Goal: Complete application form

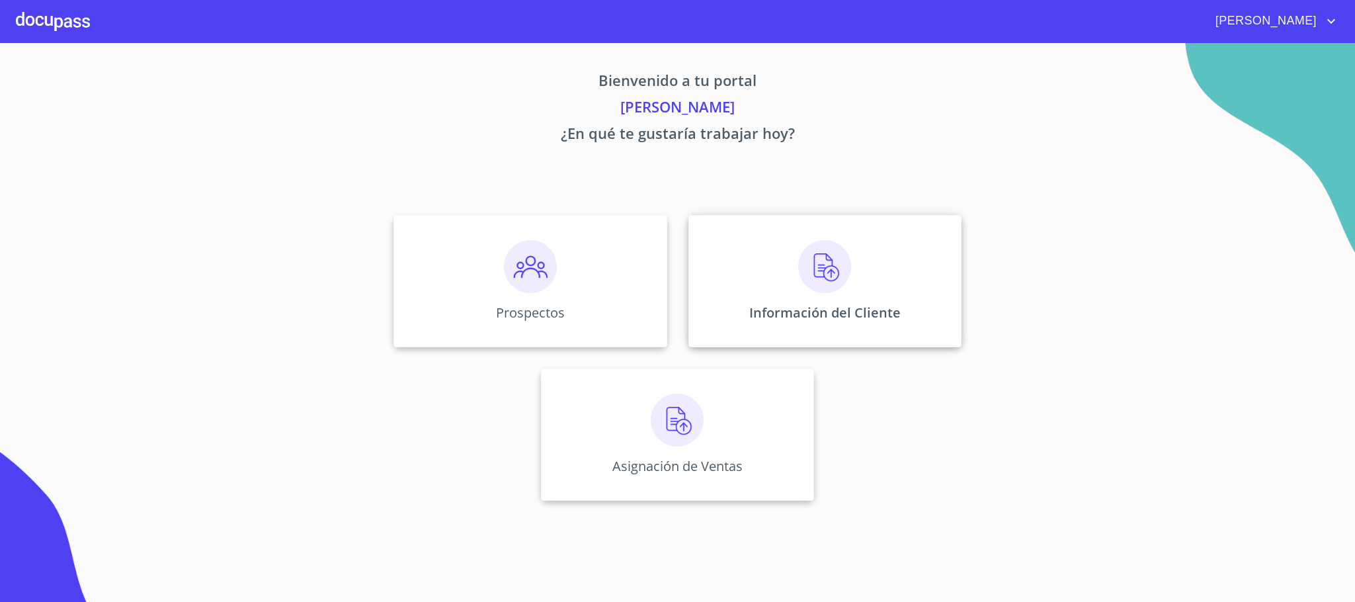
click at [838, 280] on img at bounding box center [824, 266] width 53 height 53
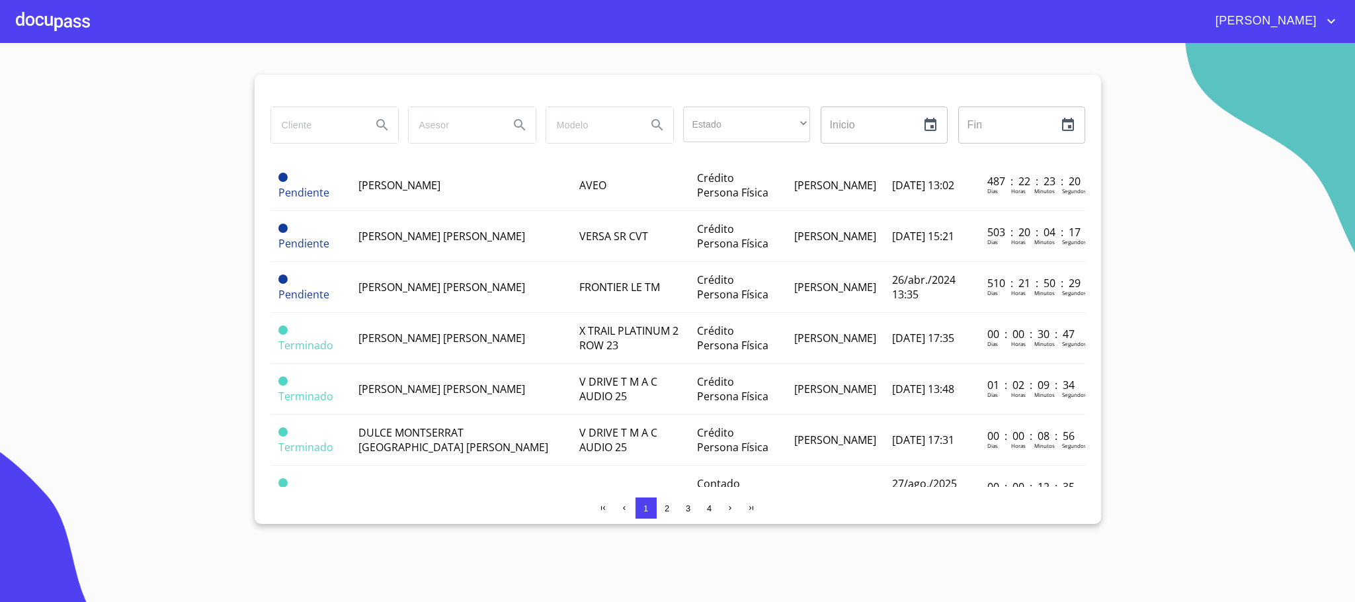
scroll to position [992, 0]
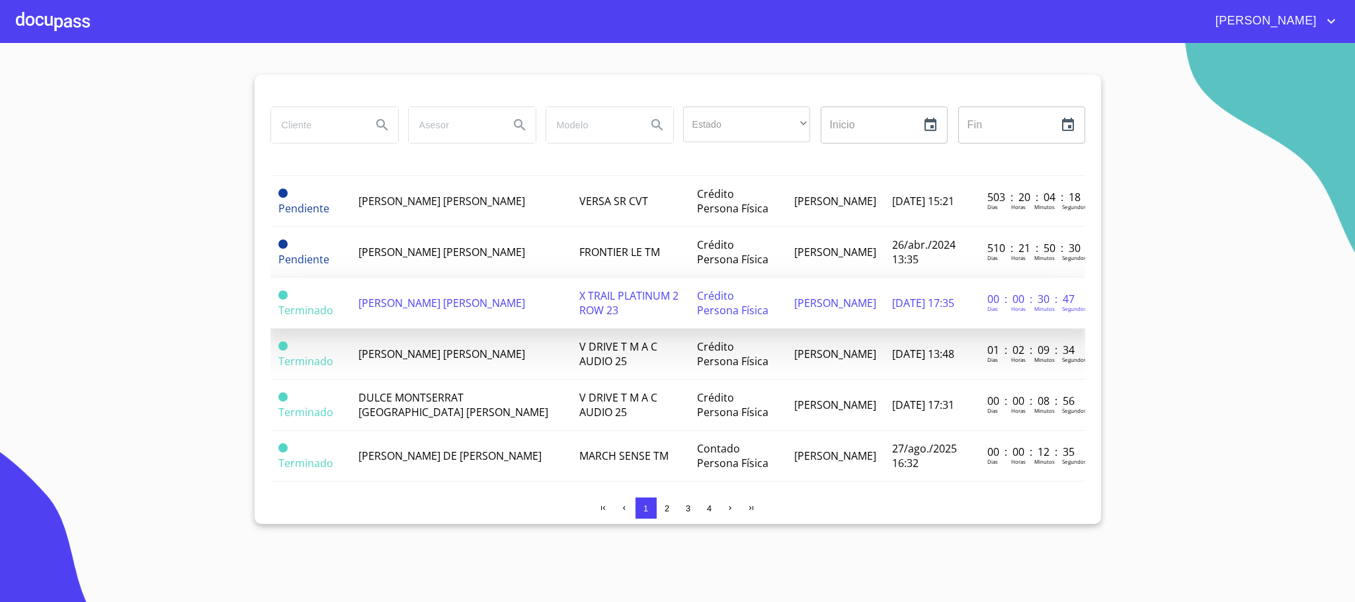
click at [421, 282] on td "[PERSON_NAME] [PERSON_NAME]" at bounding box center [461, 303] width 220 height 51
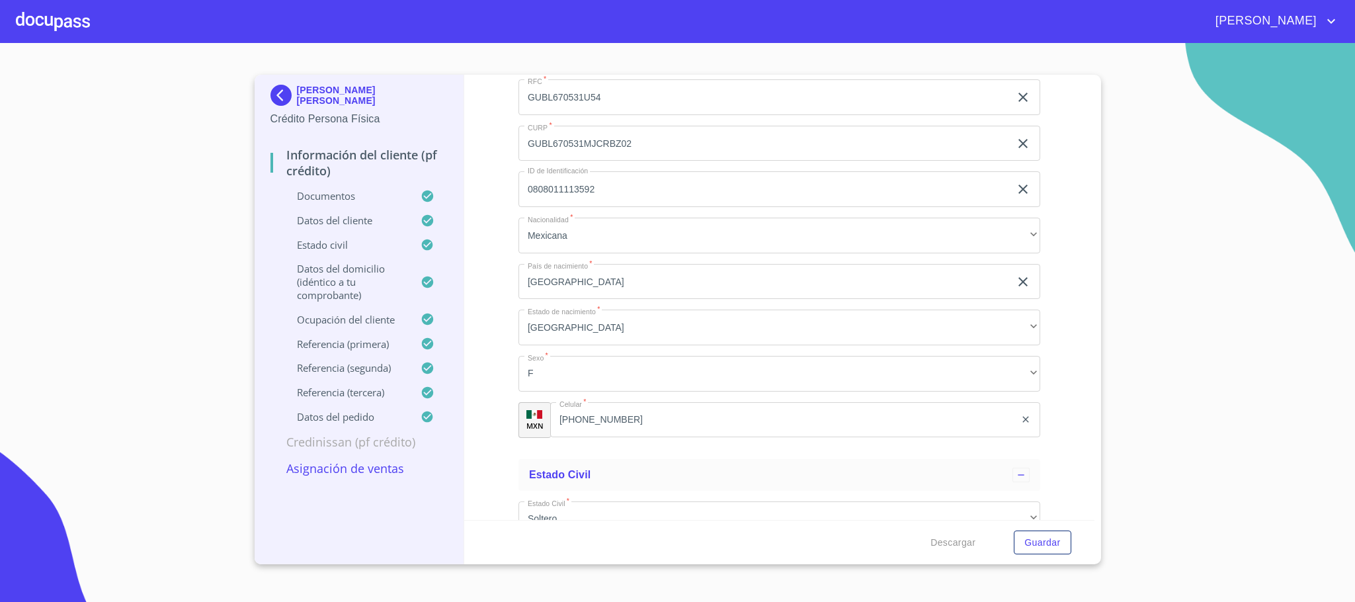
scroll to position [4366, 0]
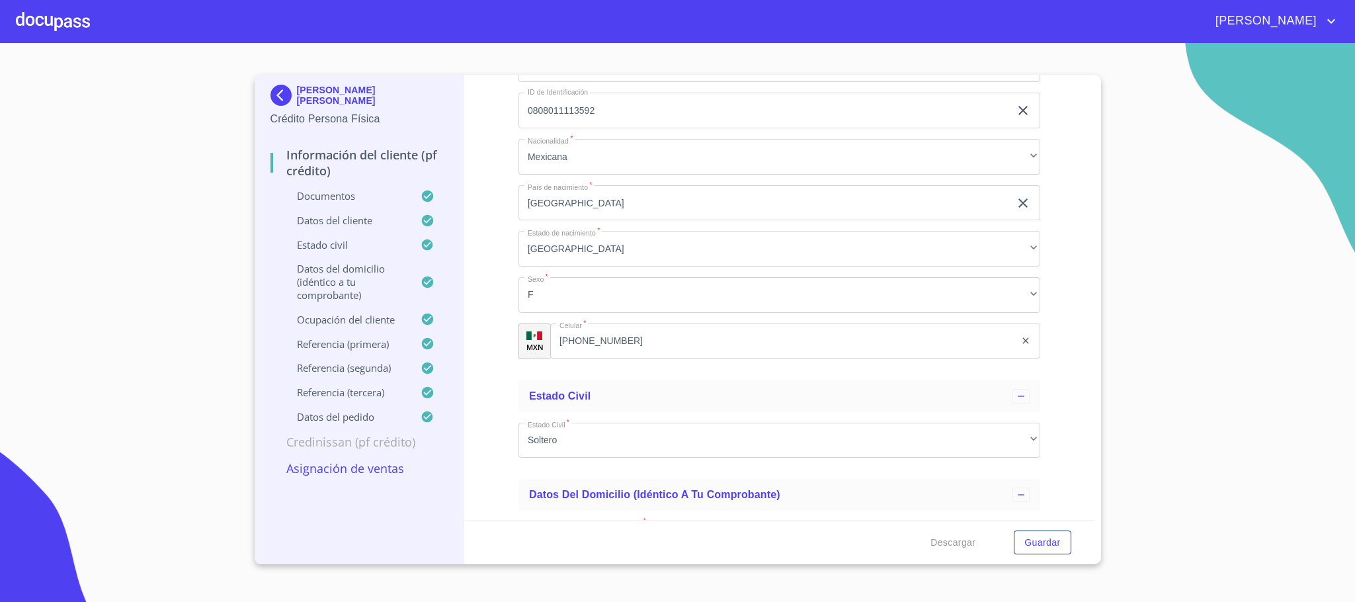
click at [50, 13] on div at bounding box center [53, 21] width 74 height 42
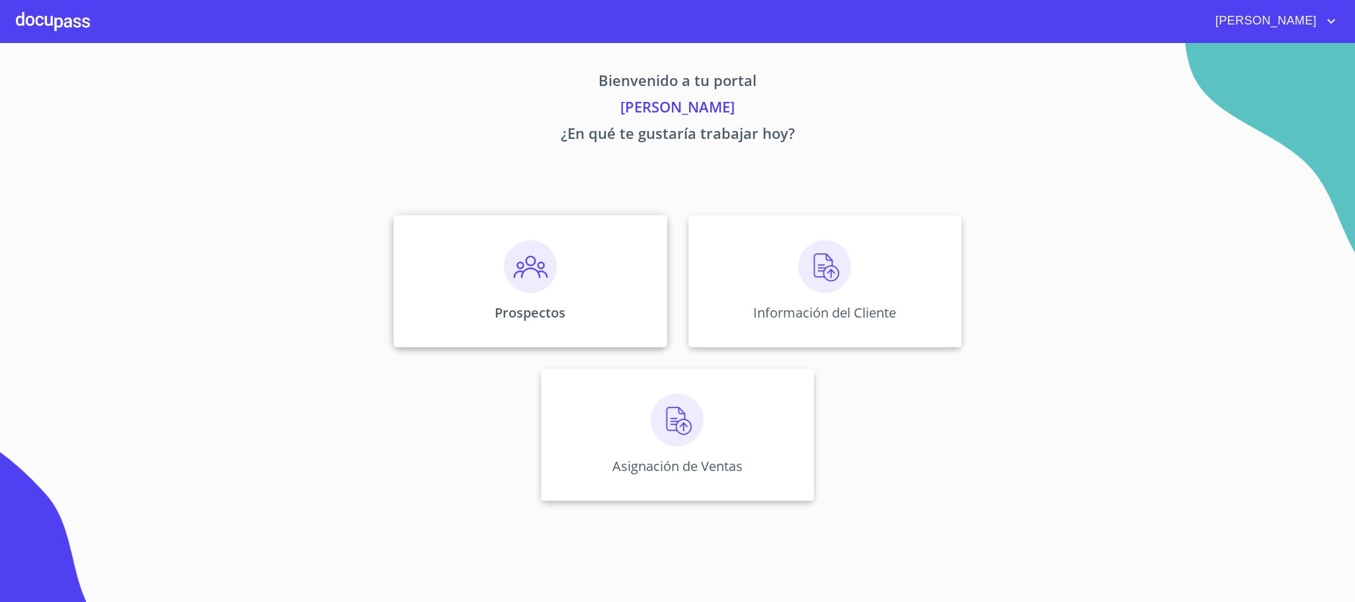
click at [536, 272] on img at bounding box center [530, 266] width 53 height 53
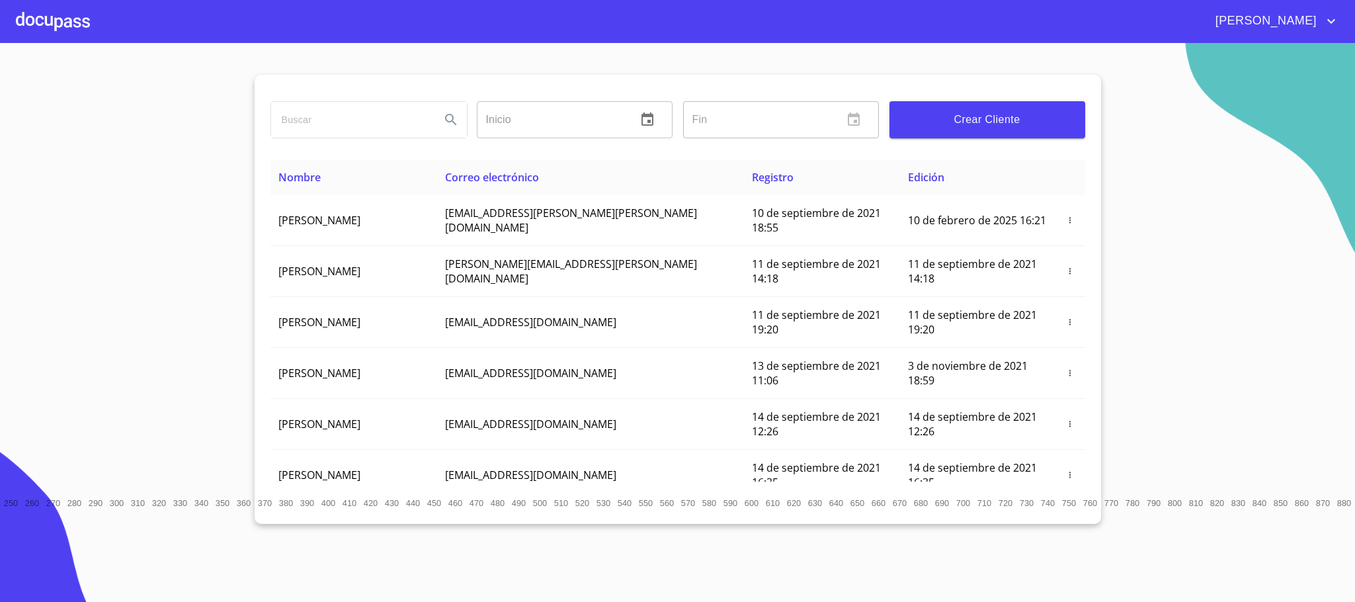
click at [294, 119] on input "search" at bounding box center [350, 120] width 159 height 36
type input "[PERSON_NAME] [PERSON_NAME]"
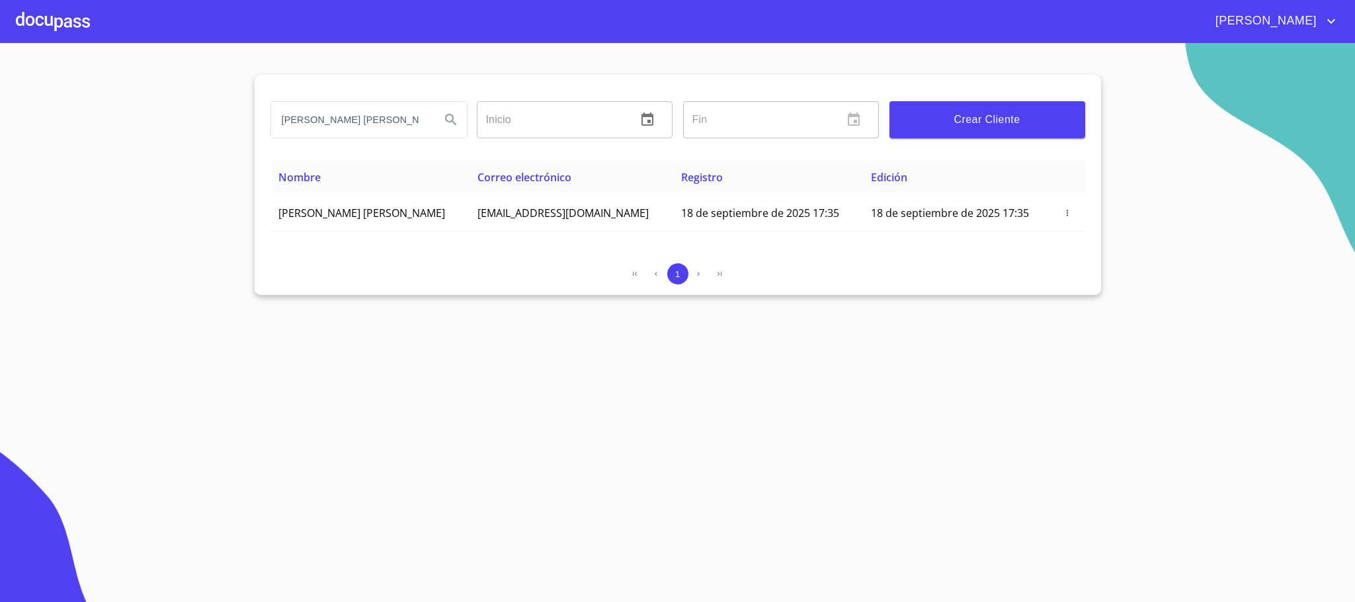
click at [42, 13] on div at bounding box center [53, 21] width 74 height 42
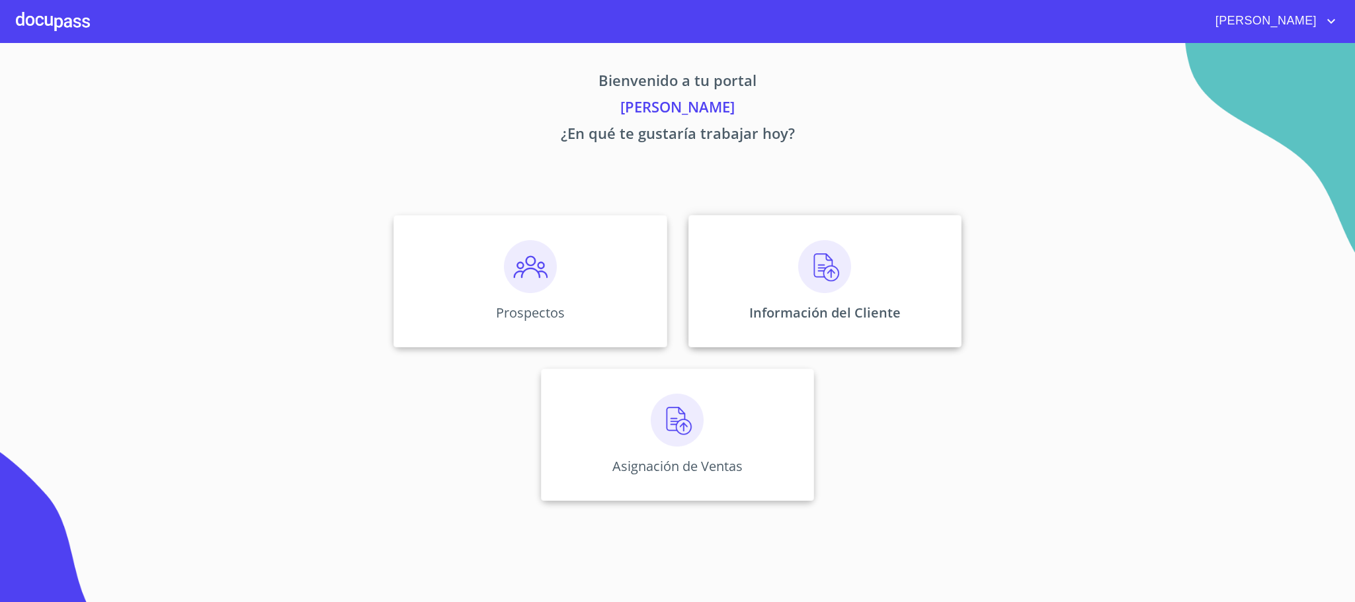
click at [812, 284] on img at bounding box center [824, 266] width 53 height 53
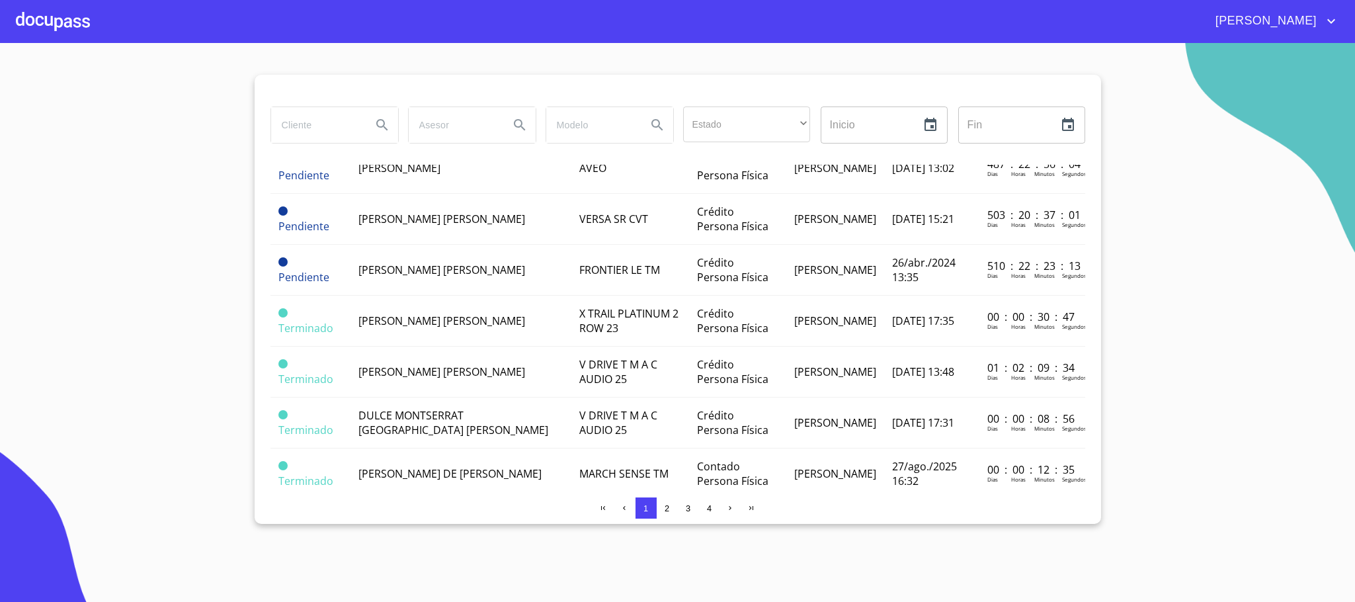
scroll to position [996, 0]
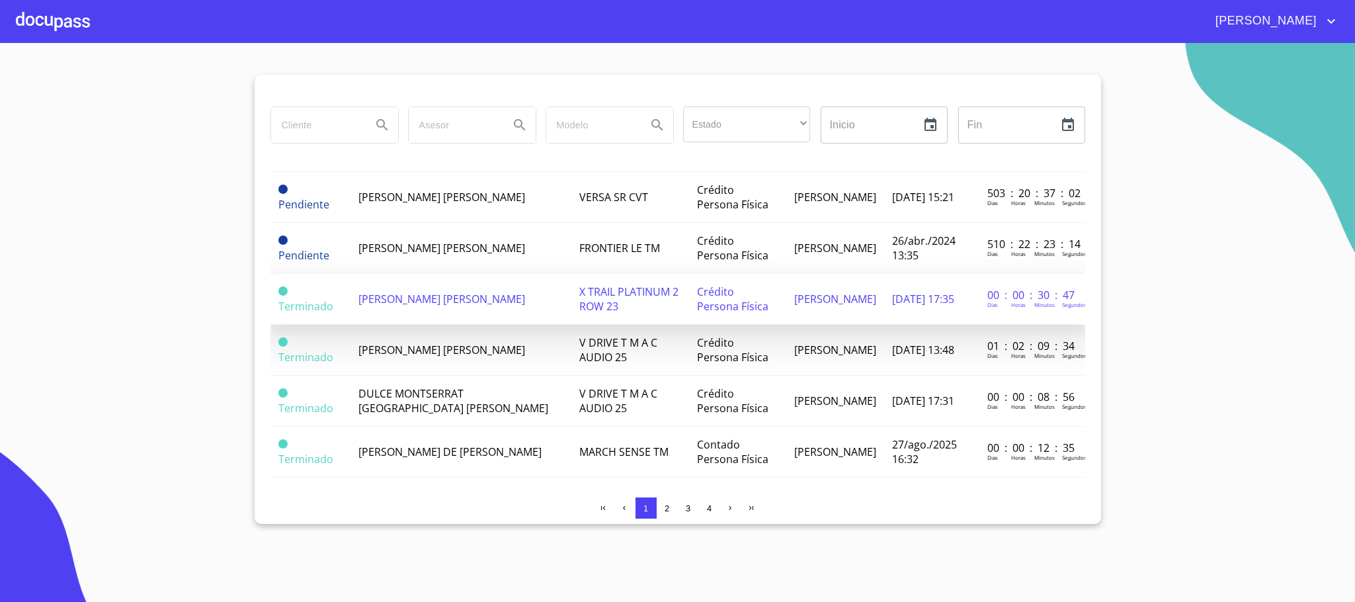
click at [407, 292] on span "[PERSON_NAME] [PERSON_NAME]" at bounding box center [442, 299] width 167 height 15
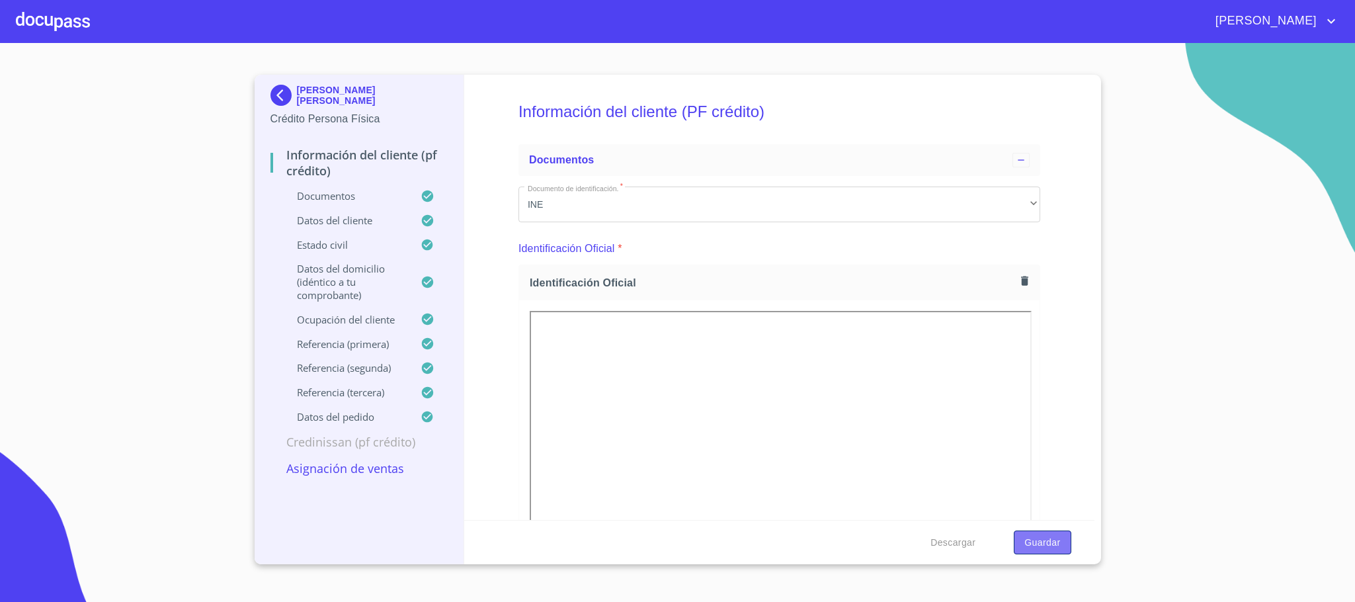
click at [1038, 534] on span "Guardar" at bounding box center [1043, 542] width 36 height 17
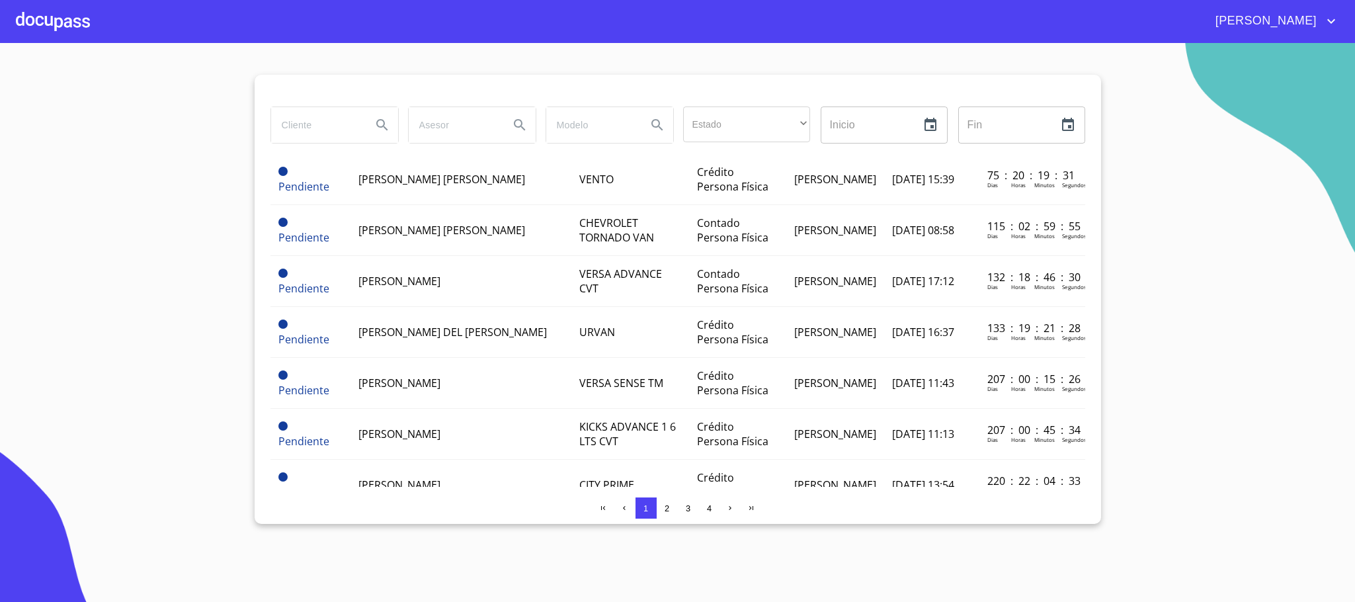
scroll to position [298, 0]
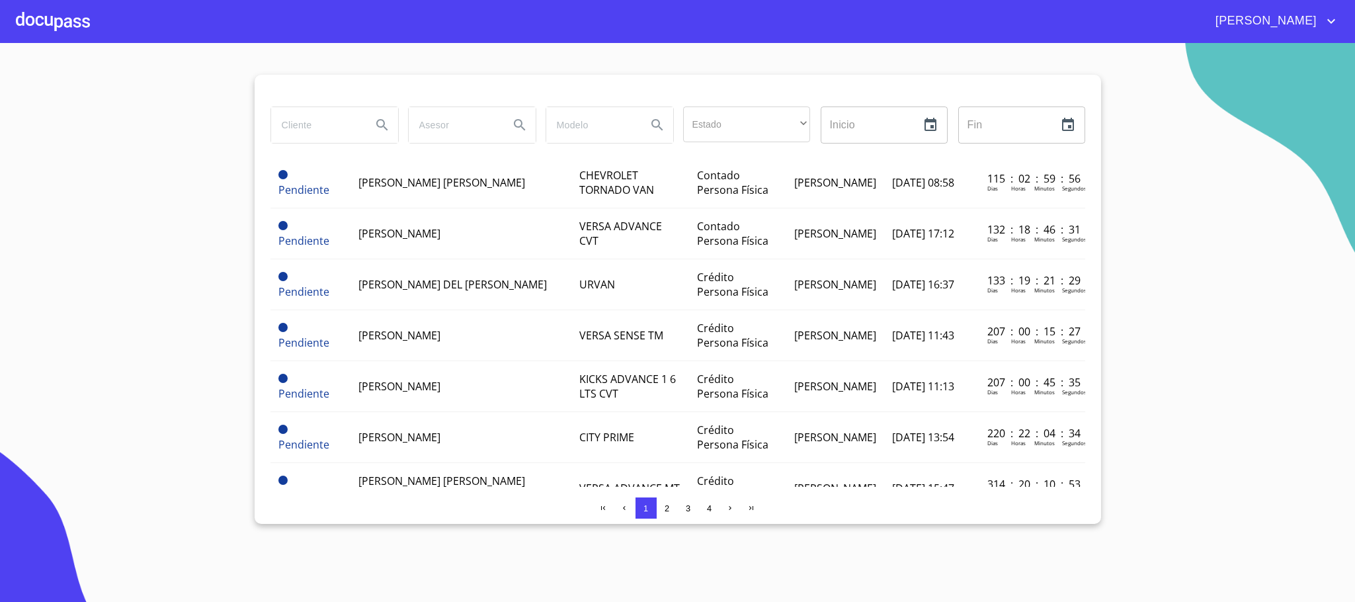
click at [52, 24] on div at bounding box center [53, 21] width 74 height 42
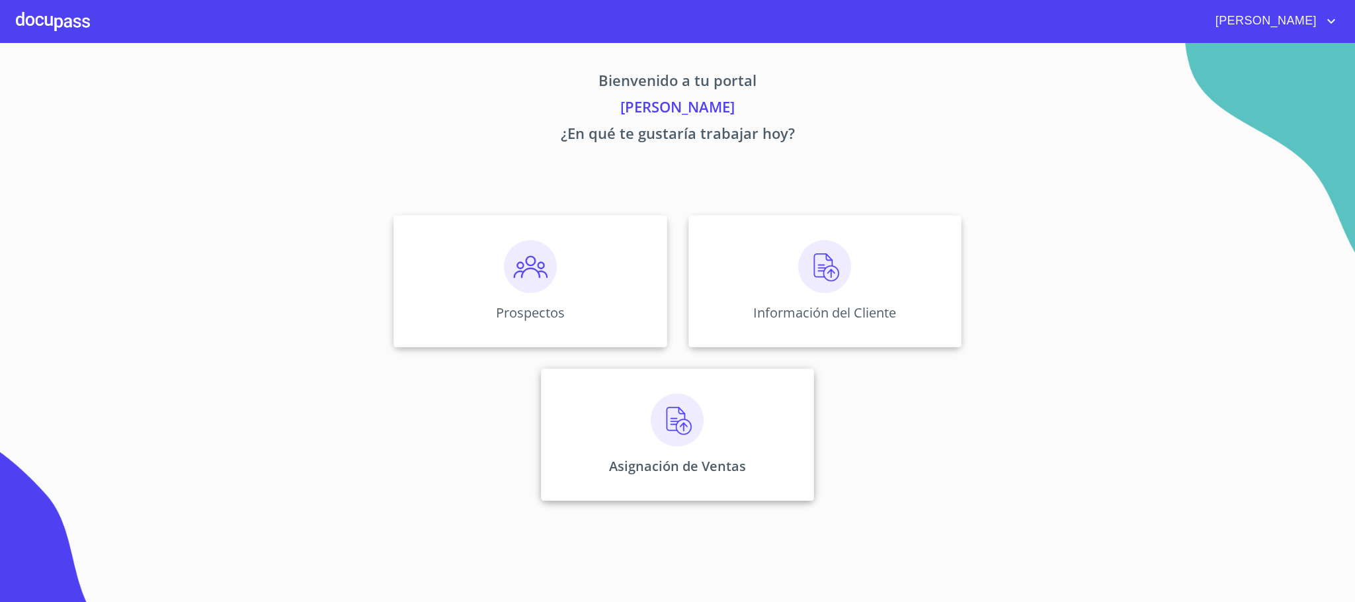
click at [677, 435] on img at bounding box center [677, 420] width 53 height 53
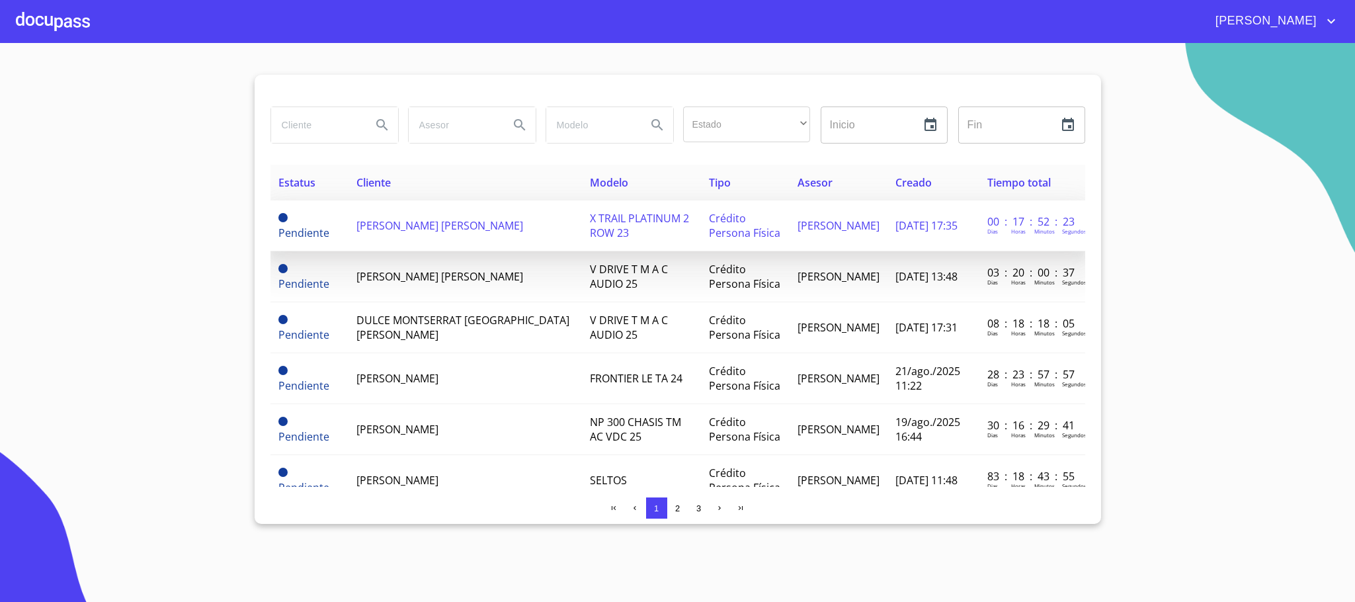
click at [371, 231] on span "[PERSON_NAME] [PERSON_NAME]" at bounding box center [440, 225] width 167 height 15
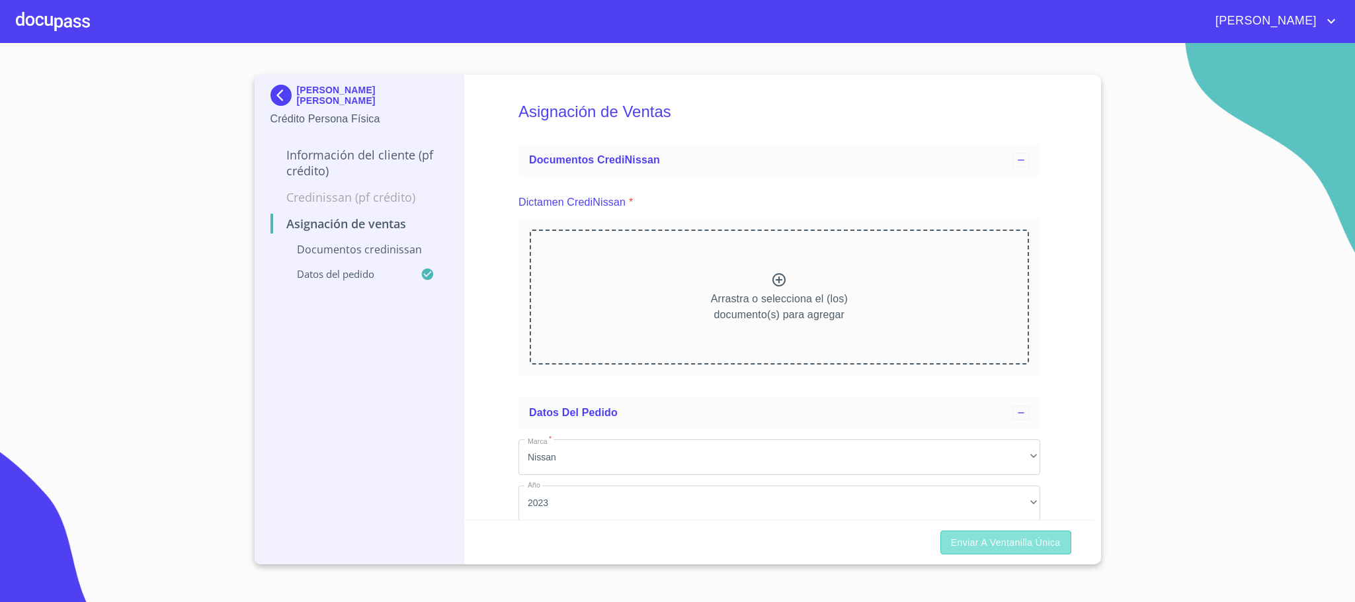
click at [962, 544] on span "Enviar a Ventanilla única" at bounding box center [1006, 542] width 110 height 17
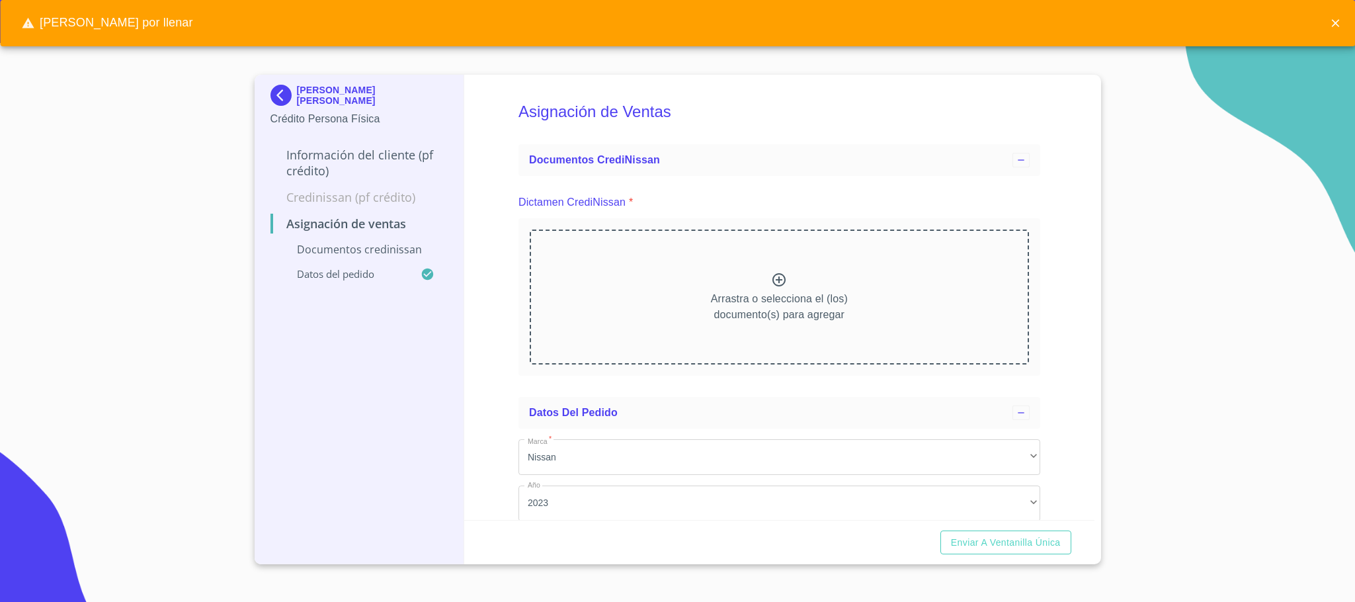
click at [753, 298] on p "Arrastra o selecciona el (los) documento(s) para agregar" at bounding box center [779, 307] width 137 height 32
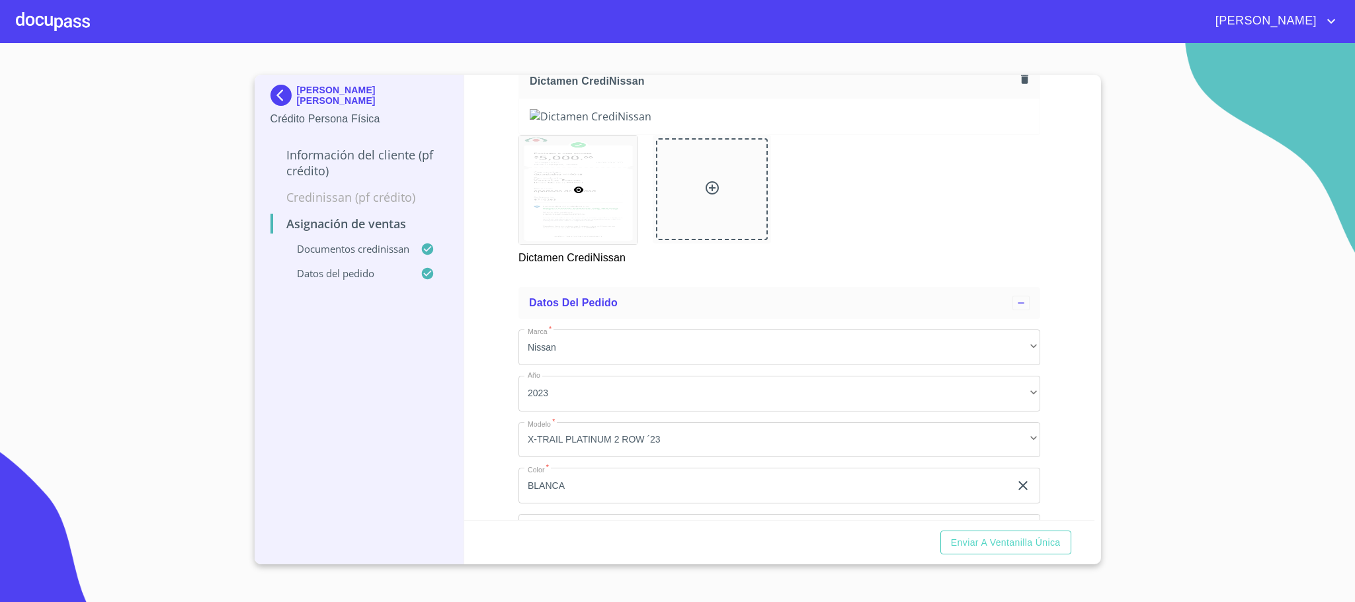
scroll to position [198, 0]
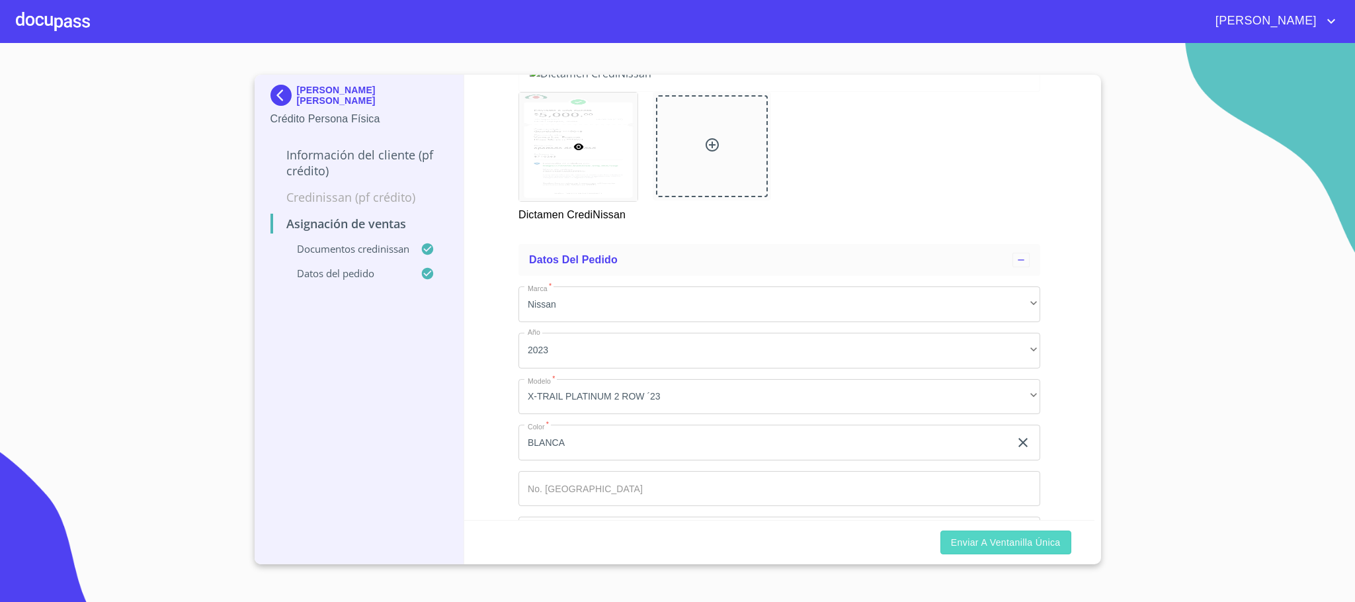
click at [961, 544] on span "Enviar a Ventanilla única" at bounding box center [1006, 542] width 110 height 17
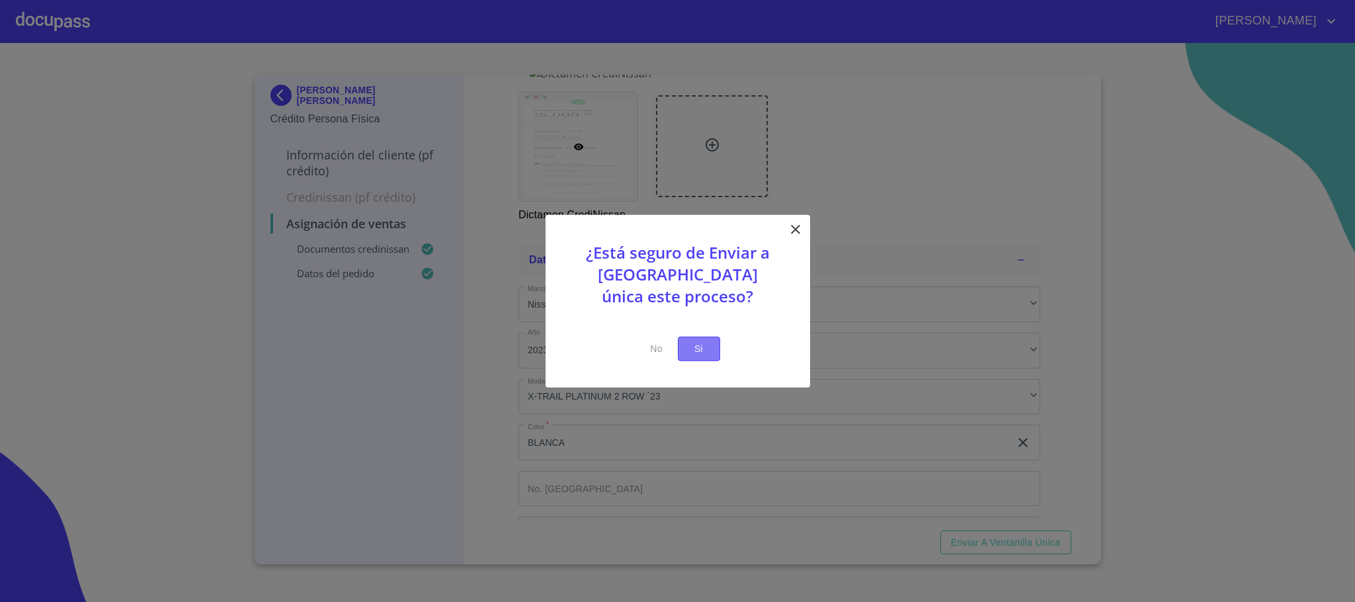
click at [701, 344] on span "Si" at bounding box center [699, 349] width 21 height 17
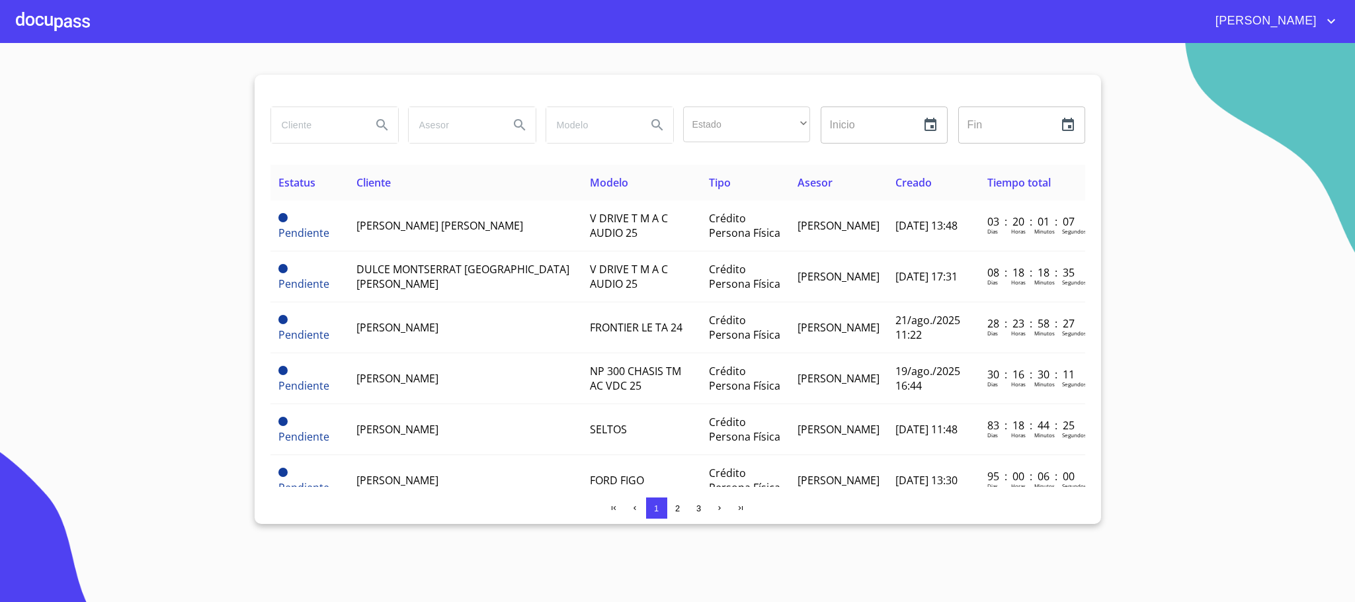
click at [77, 28] on div at bounding box center [53, 21] width 74 height 42
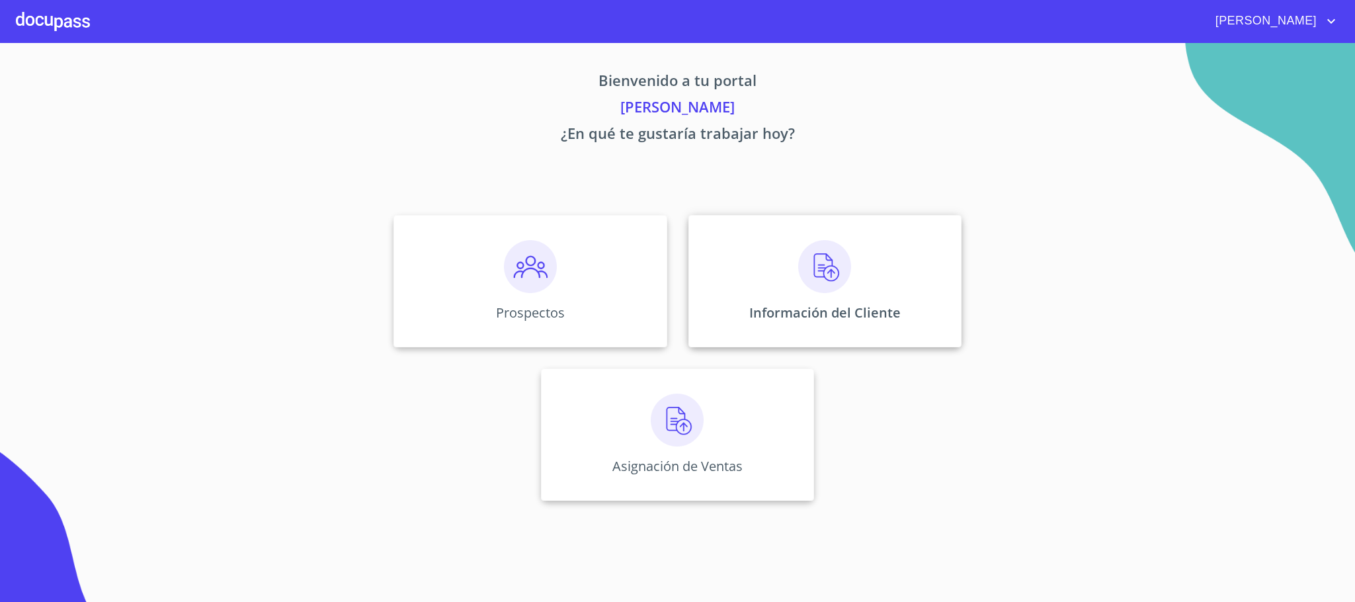
click at [831, 278] on img at bounding box center [824, 266] width 53 height 53
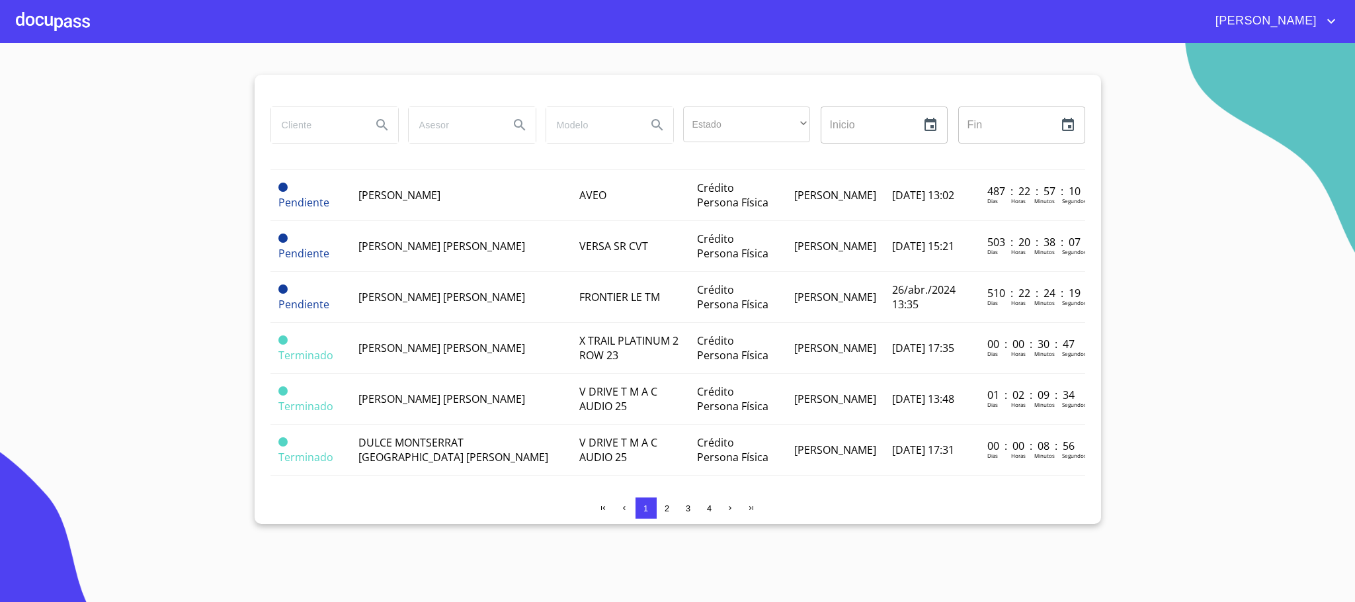
scroll to position [996, 0]
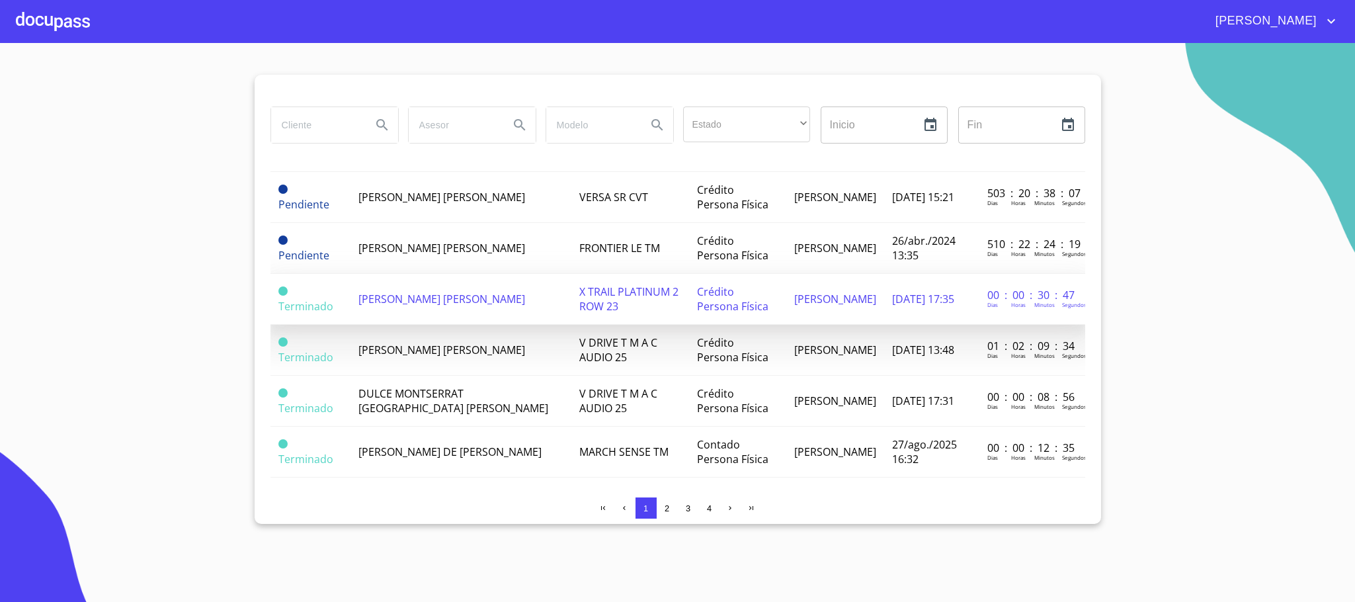
click at [388, 292] on span "[PERSON_NAME] [PERSON_NAME]" at bounding box center [442, 299] width 167 height 15
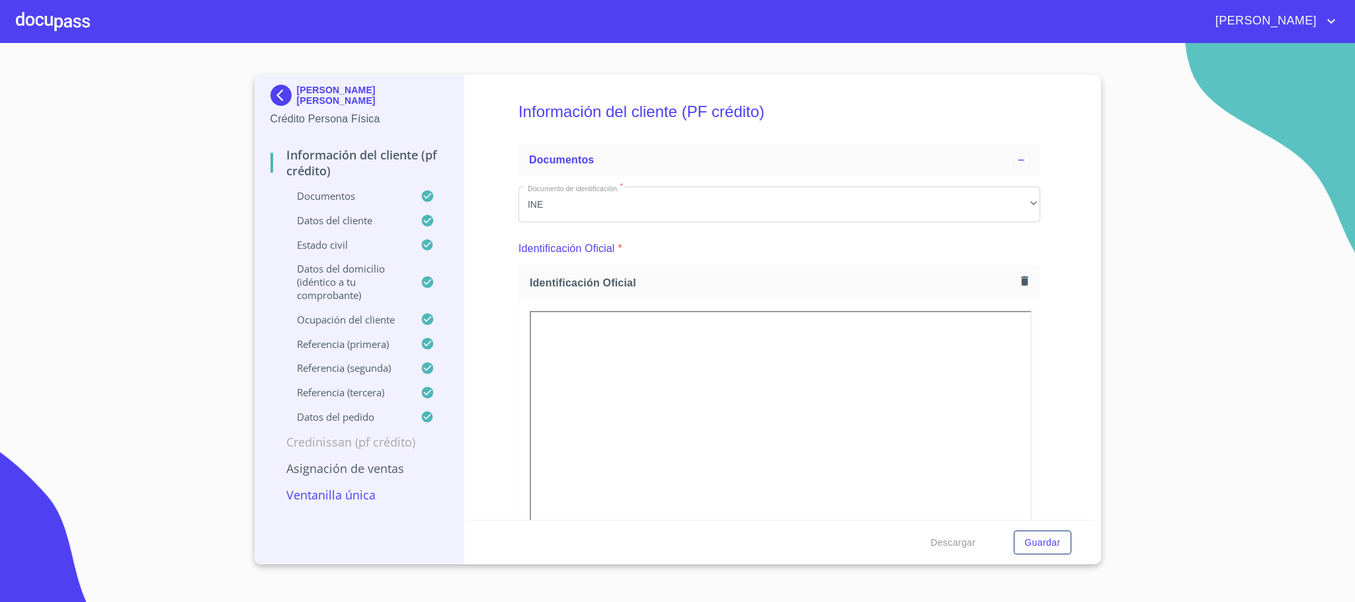
click at [353, 476] on p "Asignación de Ventas" at bounding box center [360, 468] width 178 height 16
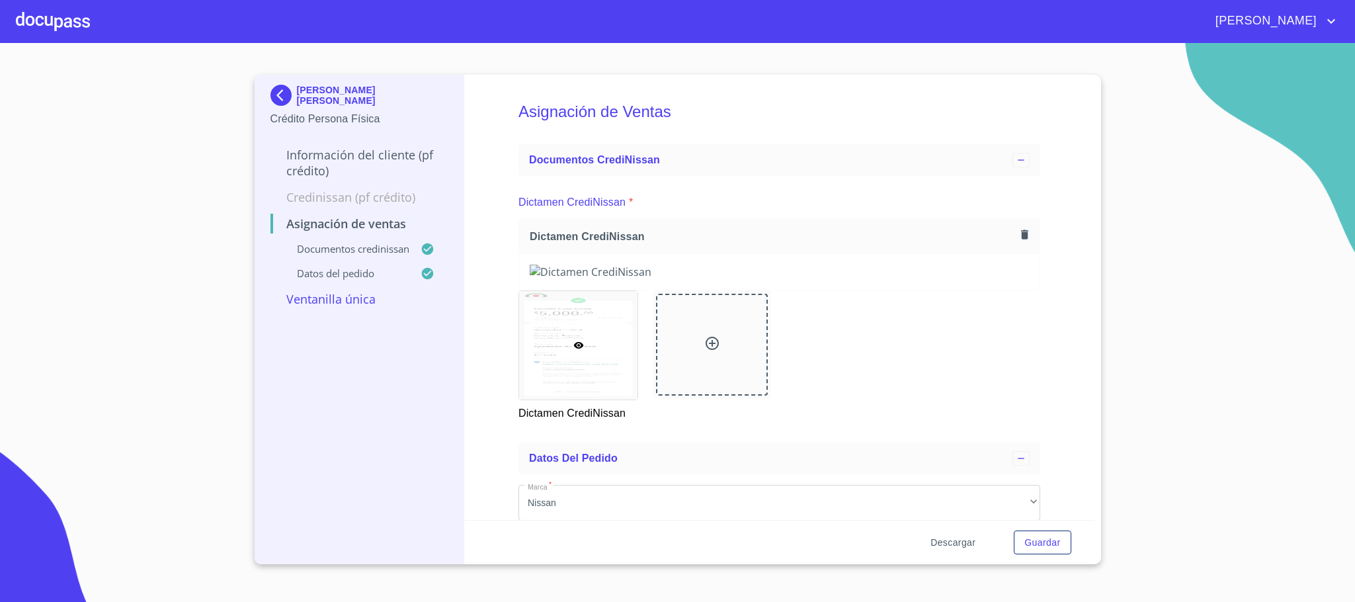
click at [941, 548] on span "Descargar" at bounding box center [953, 542] width 45 height 17
click at [64, 14] on div at bounding box center [53, 21] width 74 height 42
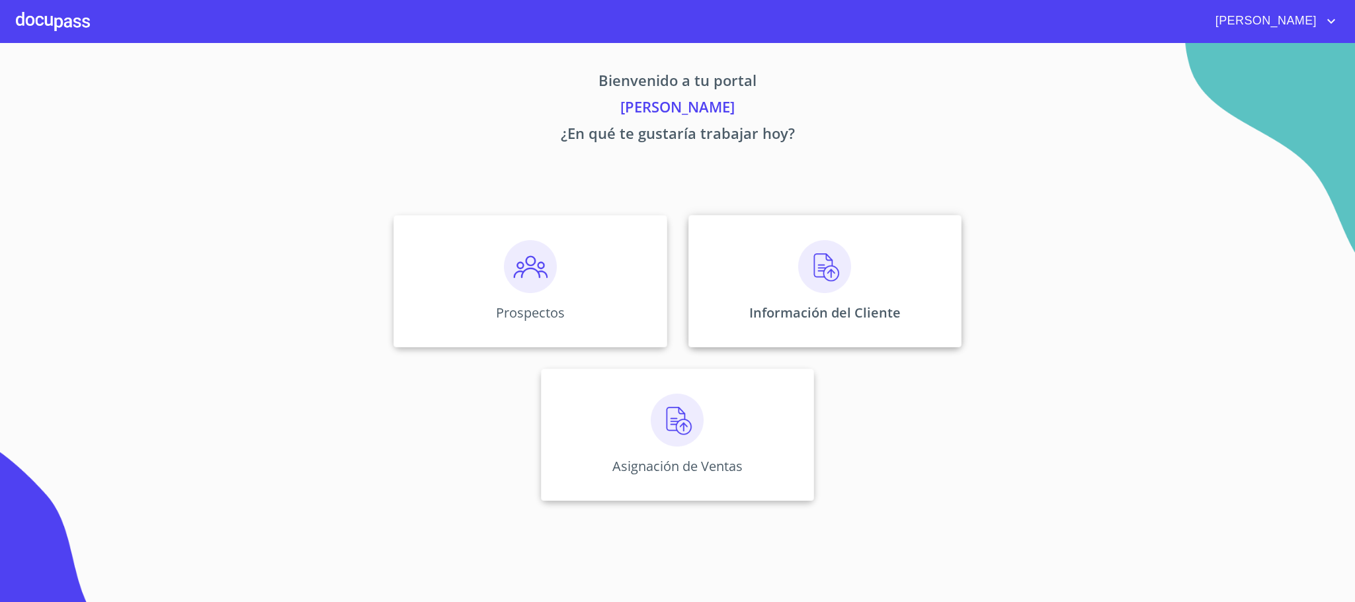
click at [830, 278] on img at bounding box center [824, 266] width 53 height 53
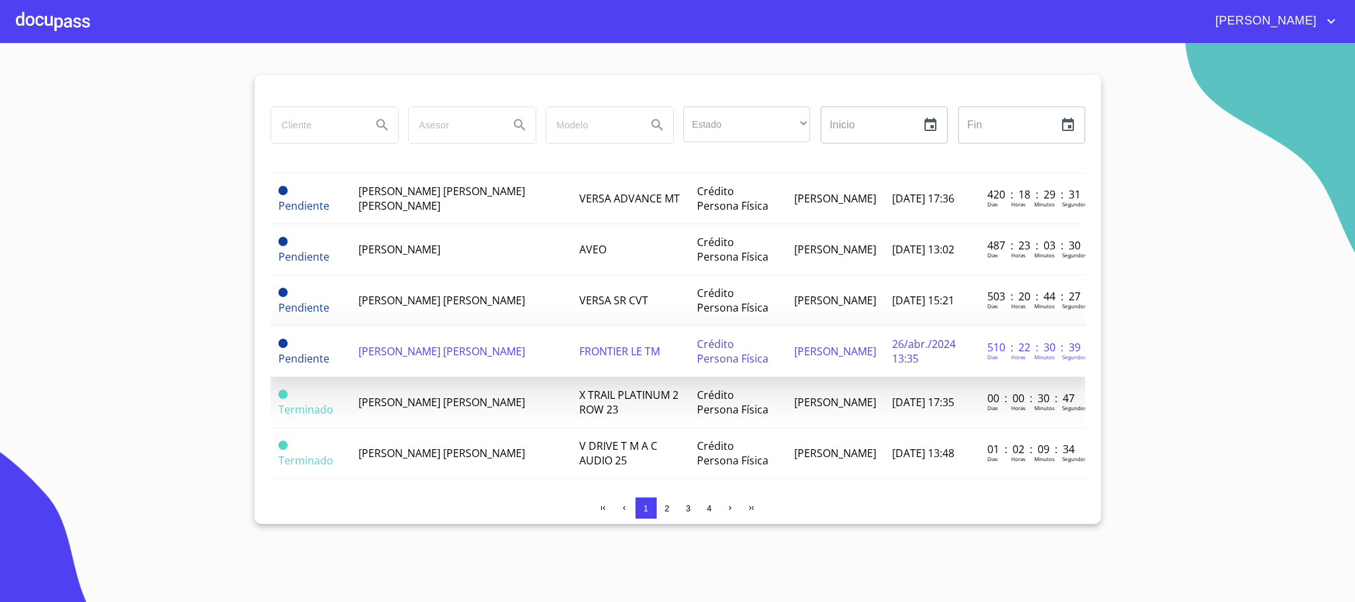
scroll to position [996, 0]
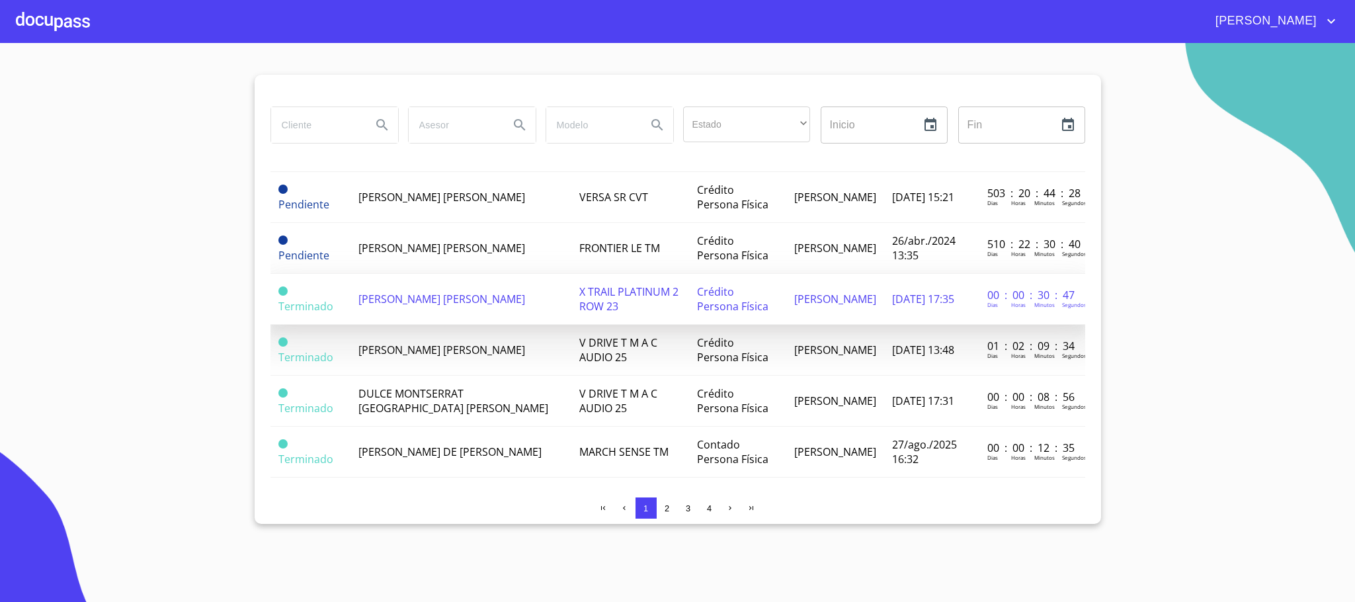
click at [374, 292] on span "[PERSON_NAME] [PERSON_NAME]" at bounding box center [442, 299] width 167 height 15
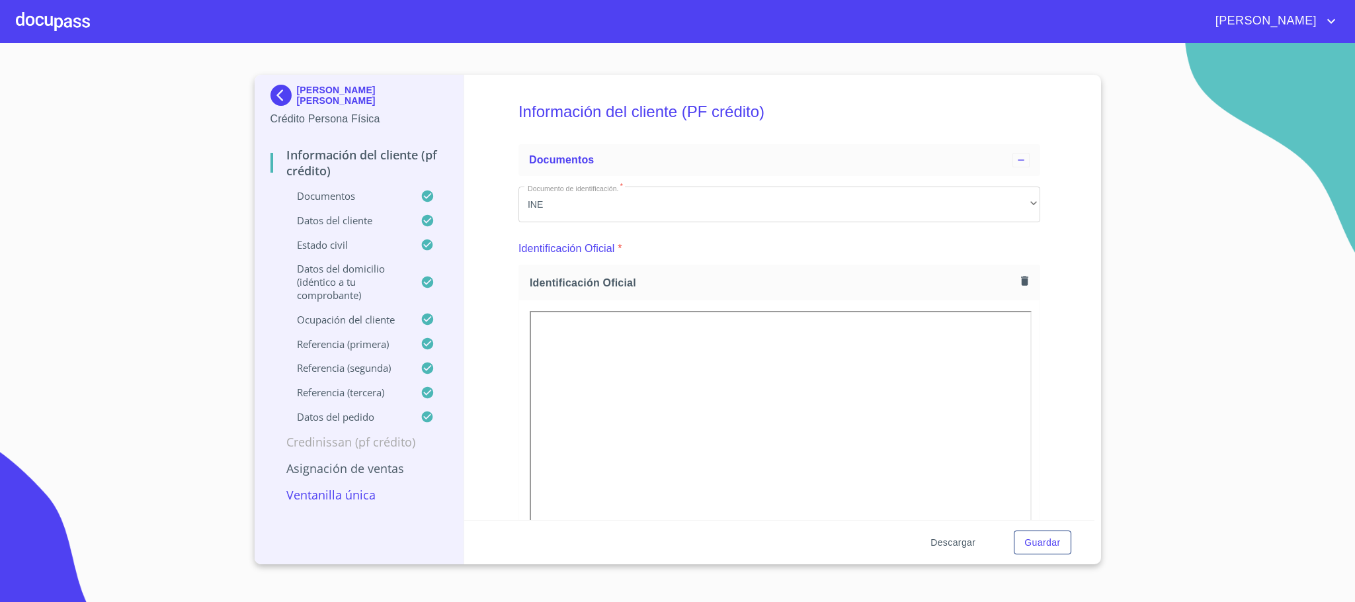
click at [949, 542] on span "Descargar" at bounding box center [953, 542] width 45 height 17
click at [1050, 550] on button "Guardar" at bounding box center [1042, 543] width 57 height 24
